Goal: Navigation & Orientation: Find specific page/section

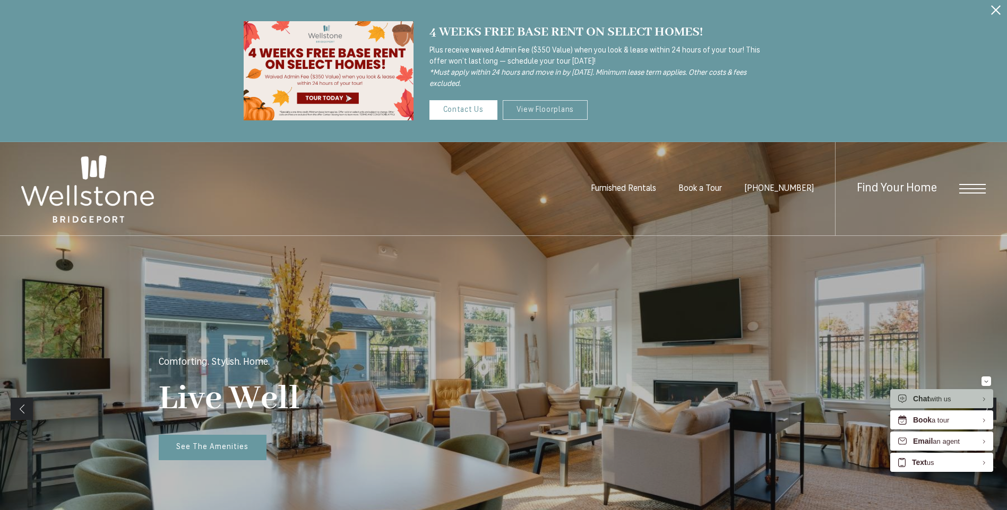
click at [552, 109] on link "View Floorplans" at bounding box center [545, 110] width 85 height 20
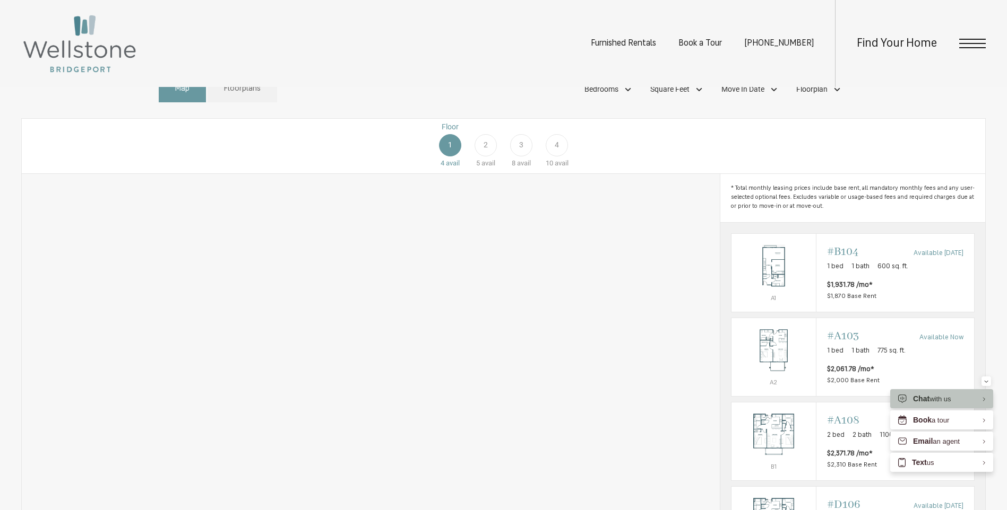
scroll to position [637, 0]
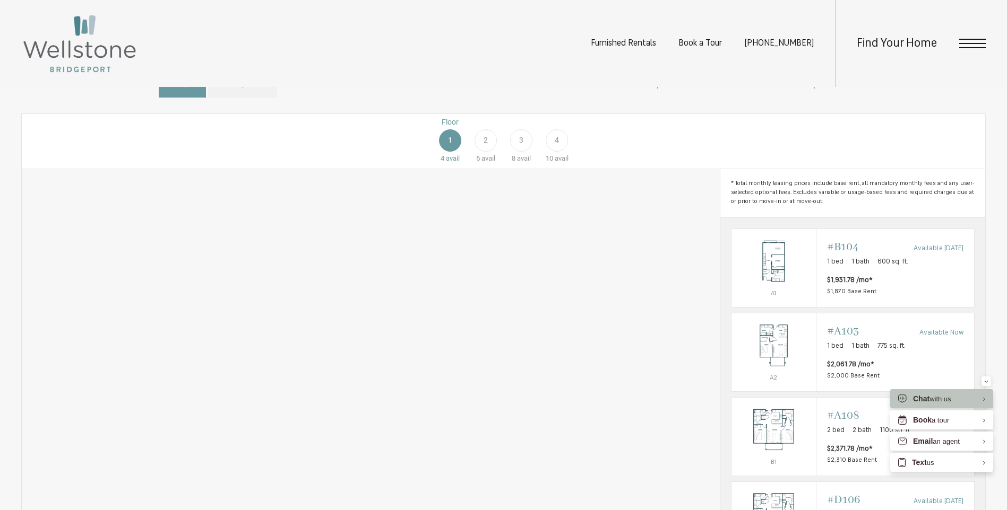
click at [514, 152] on div "3" at bounding box center [521, 140] width 22 height 22
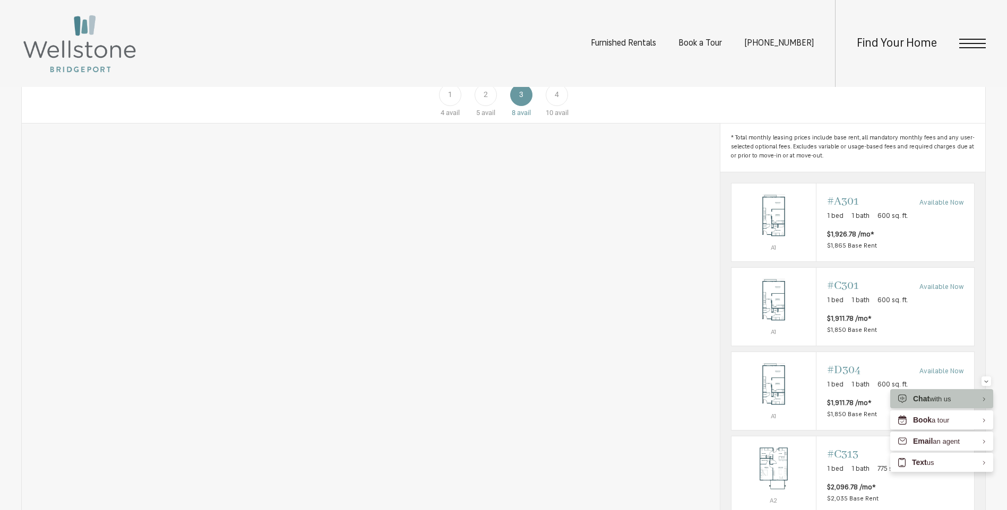
scroll to position [743, 0]
